Goal: Information Seeking & Learning: Learn about a topic

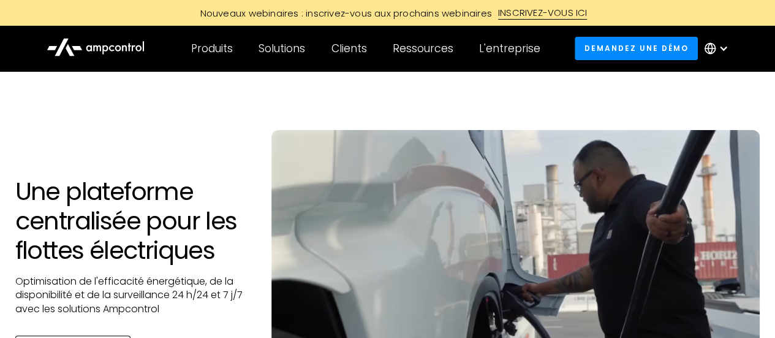
click at [558, 10] on div "INSCRIVEZ-VOUS ICI" at bounding box center [542, 12] width 89 height 13
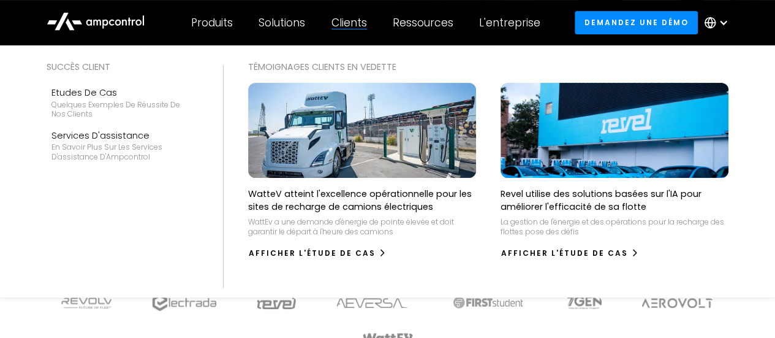
scroll to position [184, 0]
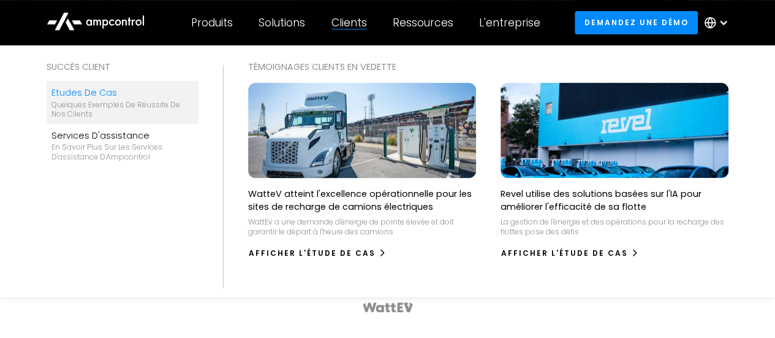
click at [83, 101] on div "Quelques exemples de réussite de nos clients" at bounding box center [122, 109] width 142 height 19
